Goal: Task Accomplishment & Management: Manage account settings

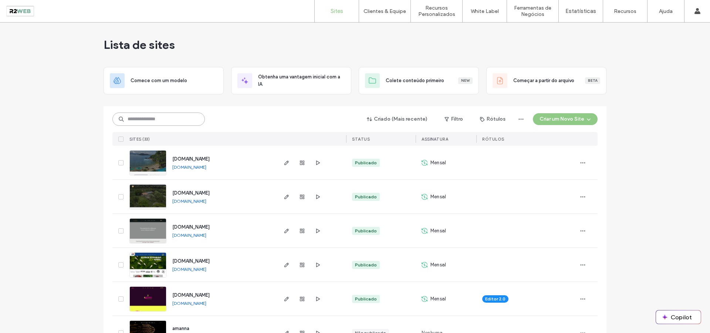
click at [173, 124] on input at bounding box center [158, 118] width 92 height 13
click at [172, 120] on input at bounding box center [158, 118] width 92 height 13
click at [160, 120] on input at bounding box center [158, 118] width 92 height 13
type input "*****"
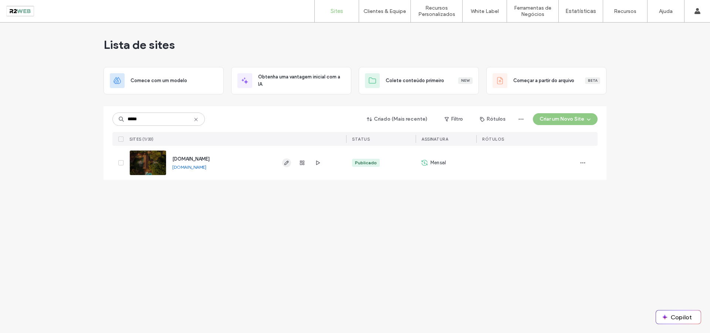
click at [288, 162] on use "button" at bounding box center [286, 162] width 4 height 4
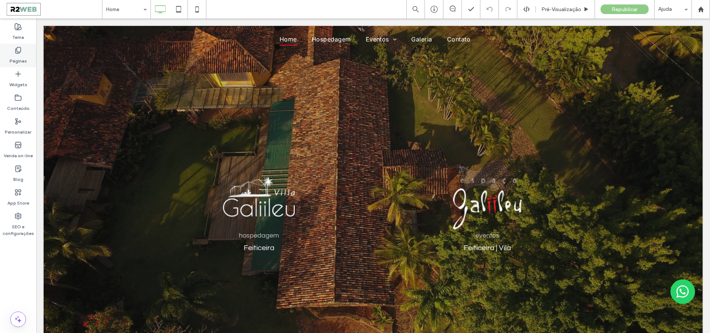
click at [13, 57] on label "Páginas" at bounding box center [18, 59] width 17 height 10
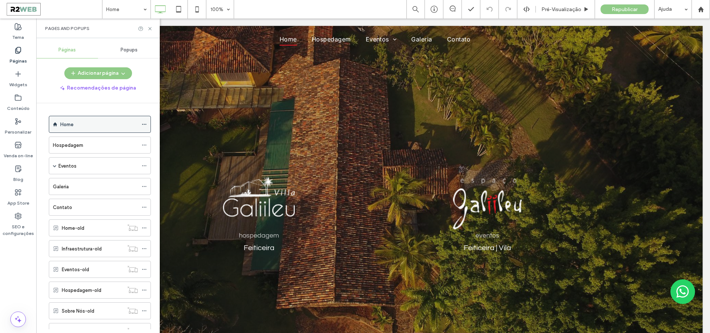
click at [145, 125] on icon at bounding box center [144, 124] width 5 height 5
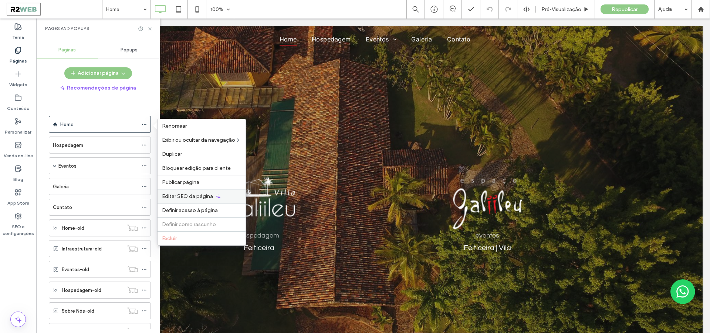
click at [205, 194] on span "Editar SEO da página" at bounding box center [187, 196] width 51 height 6
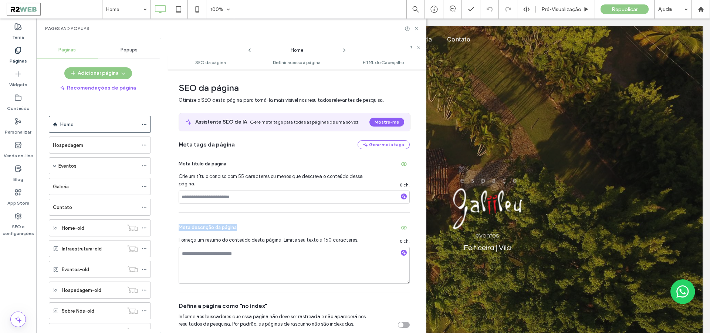
drag, startPoint x: 238, startPoint y: 226, endPoint x: 180, endPoint y: 226, distance: 58.8
click at [180, 226] on div "Meta descrição da página" at bounding box center [293, 227] width 231 height 12
copy span "Meta descrição da página"
click at [148, 144] on div at bounding box center [146, 144] width 9 height 11
click at [147, 145] on div at bounding box center [146, 144] width 9 height 11
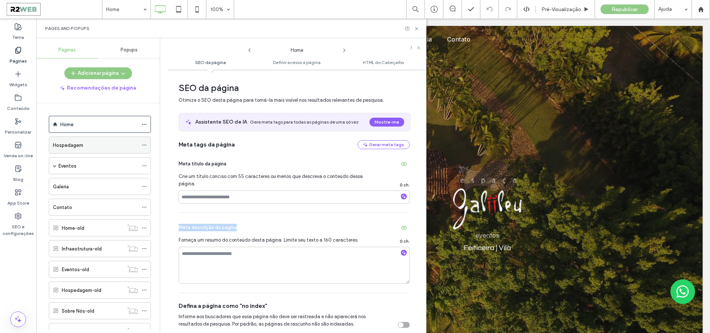
click at [147, 145] on div at bounding box center [146, 144] width 9 height 11
click at [143, 145] on icon at bounding box center [144, 144] width 5 height 5
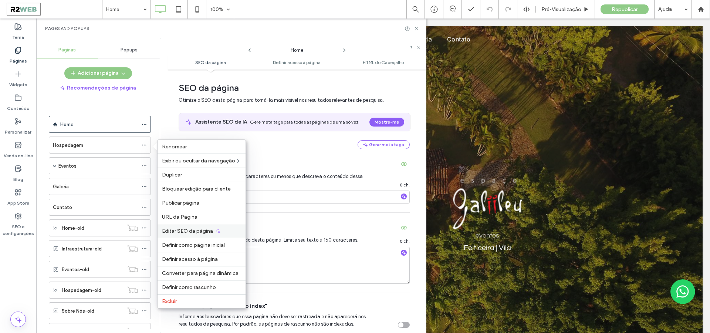
click at [206, 232] on span "Editar SEO da página" at bounding box center [187, 231] width 51 height 6
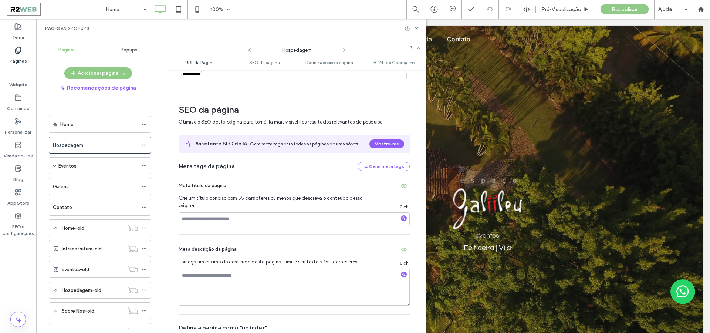
scroll to position [204, 0]
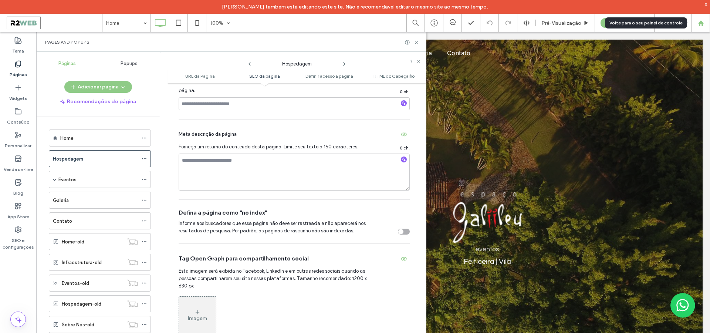
click at [699, 21] on use at bounding box center [700, 23] width 6 height 6
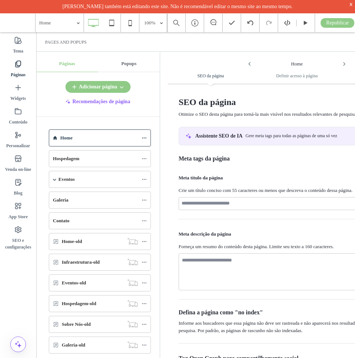
scroll to position [385, 0]
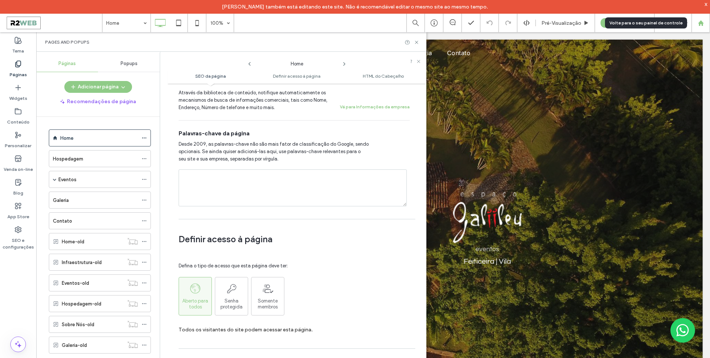
click at [354, 25] on use at bounding box center [700, 23] width 6 height 6
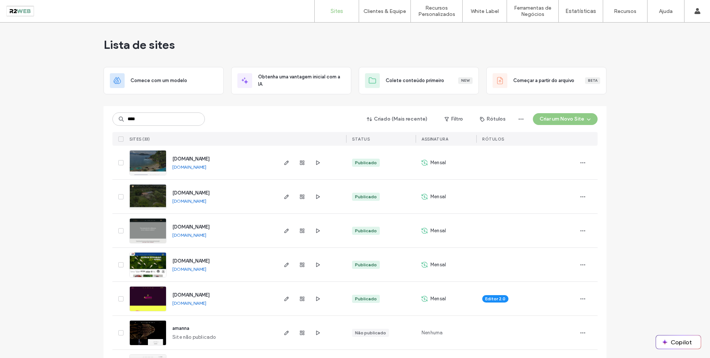
type input "****"
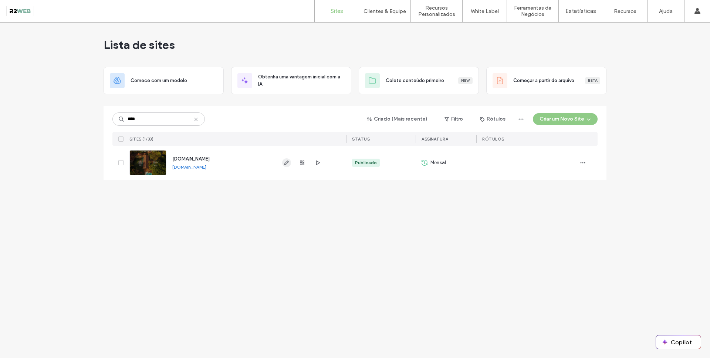
click at [285, 161] on icon "button" at bounding box center [286, 163] width 6 height 6
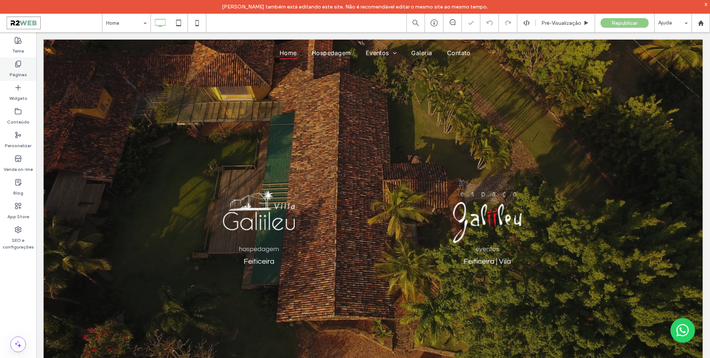
click at [19, 67] on icon at bounding box center [17, 63] width 7 height 7
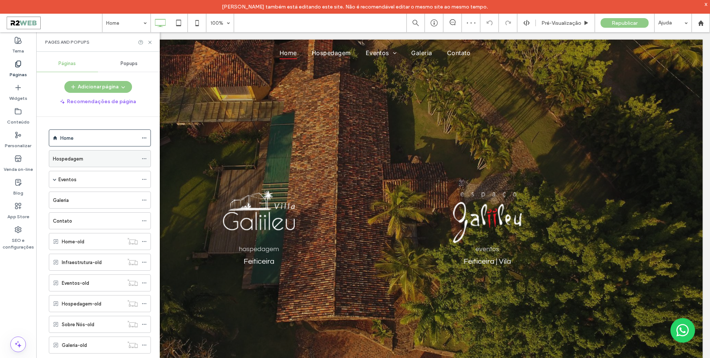
click at [142, 158] on icon at bounding box center [144, 158] width 5 height 5
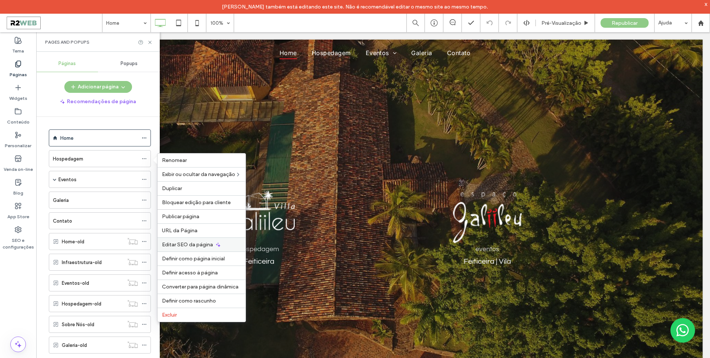
click at [206, 245] on span "Editar SEO da página" at bounding box center [187, 244] width 51 height 6
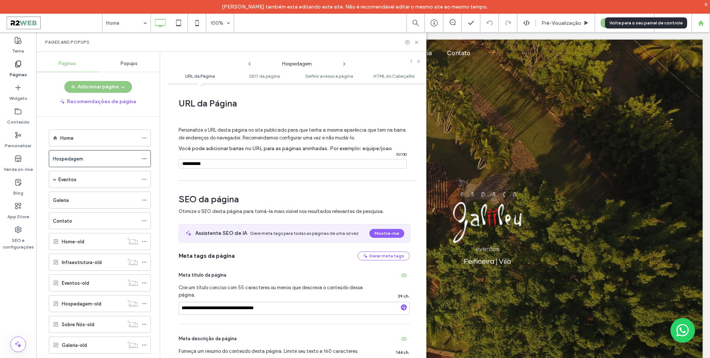
click at [703, 24] on icon at bounding box center [700, 23] width 6 height 6
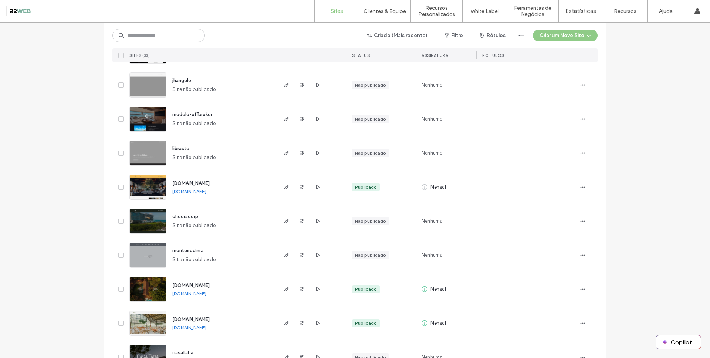
scroll to position [381, 0]
